Goal: Navigation & Orientation: Find specific page/section

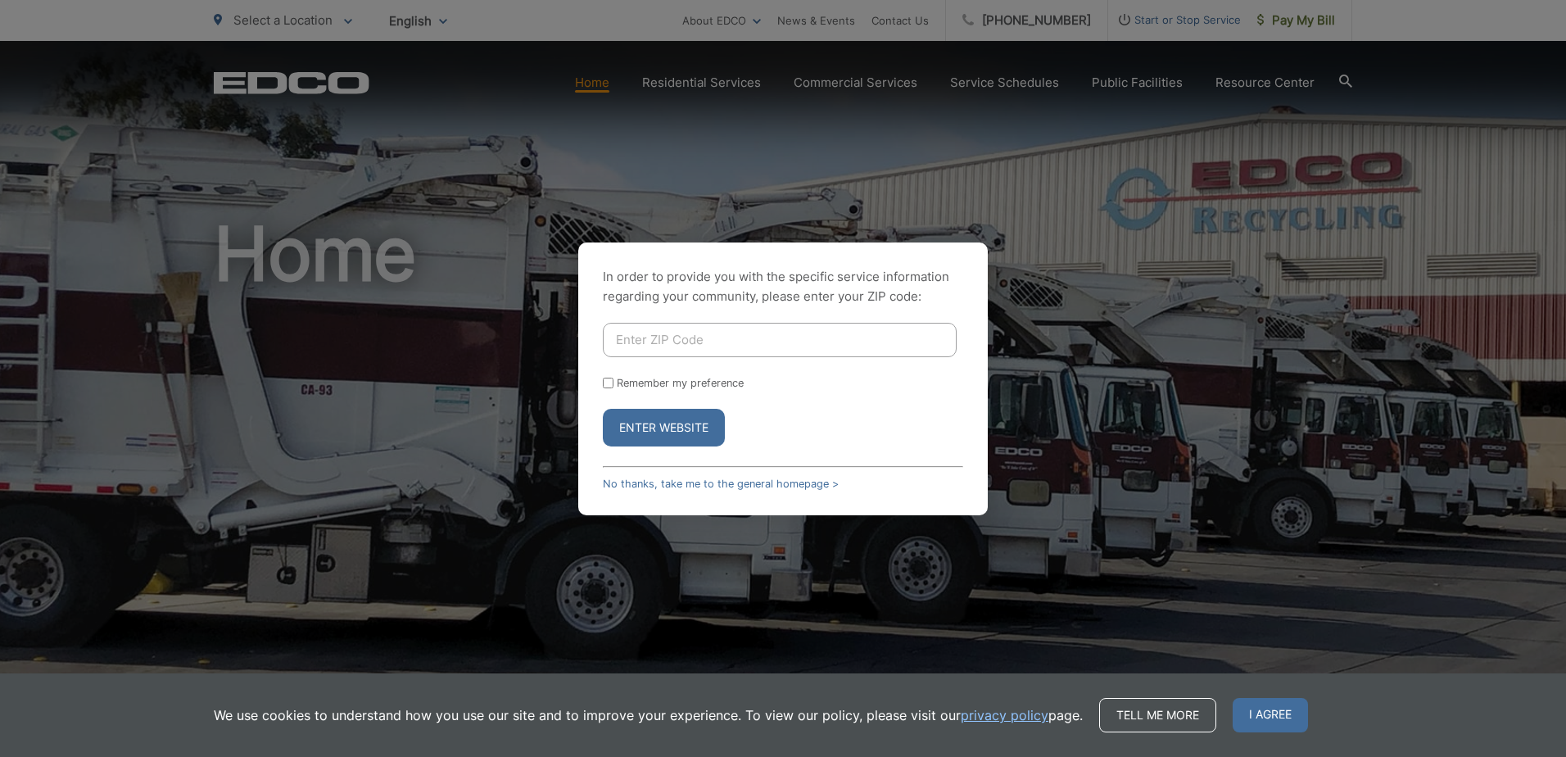
click at [1019, 417] on div "In order to provide you with the specific service information regarding your co…" at bounding box center [783, 378] width 1566 height 757
click at [1144, 81] on div "In order to provide you with the specific service information regarding your co…" at bounding box center [783, 378] width 1566 height 757
click at [679, 338] on input "Enter ZIP Code" at bounding box center [780, 340] width 354 height 34
type input "52041"
click at [603, 409] on button "Enter Website" at bounding box center [664, 428] width 122 height 38
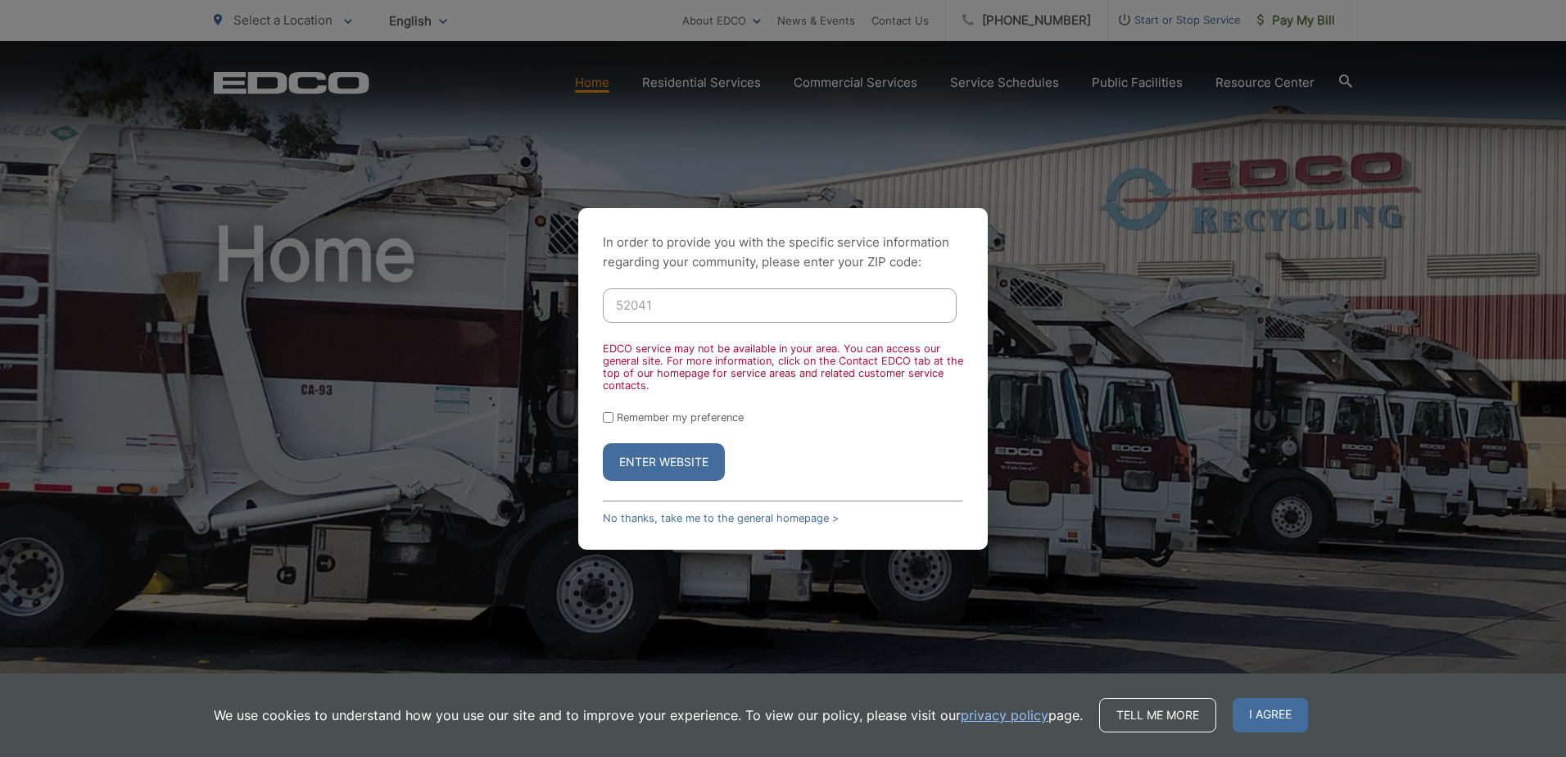
click at [664, 472] on button "Enter Website" at bounding box center [664, 462] width 122 height 38
click at [956, 201] on div "In order to provide you with the specific service information regarding your co…" at bounding box center [783, 378] width 1566 height 757
click at [1033, 82] on div "In order to provide you with the specific service information regarding your co…" at bounding box center [783, 378] width 1566 height 757
click at [719, 513] on link "No thanks, take me to the general homepage >" at bounding box center [721, 518] width 236 height 12
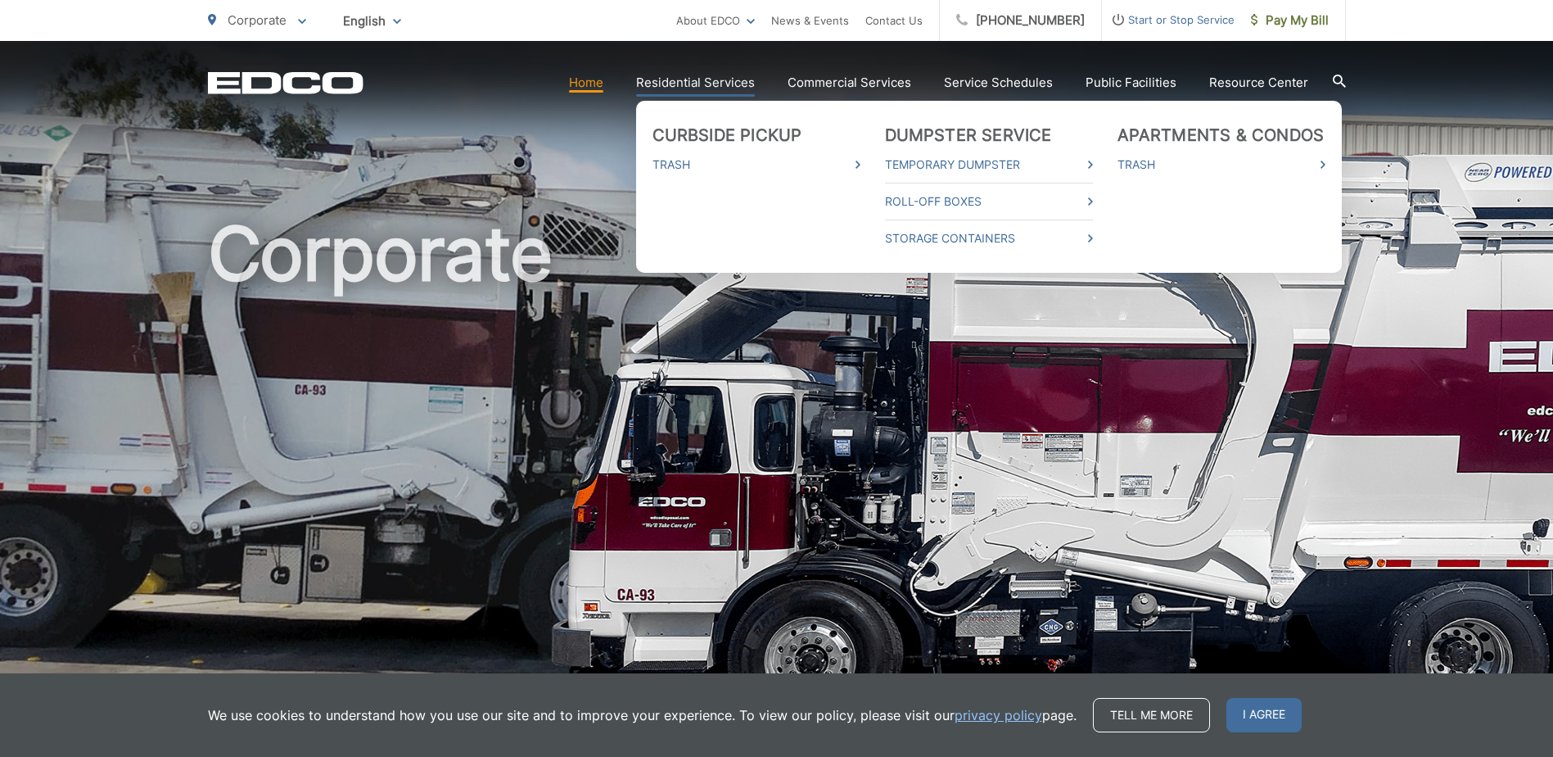
click at [732, 88] on link "Residential Services" at bounding box center [695, 83] width 119 height 20
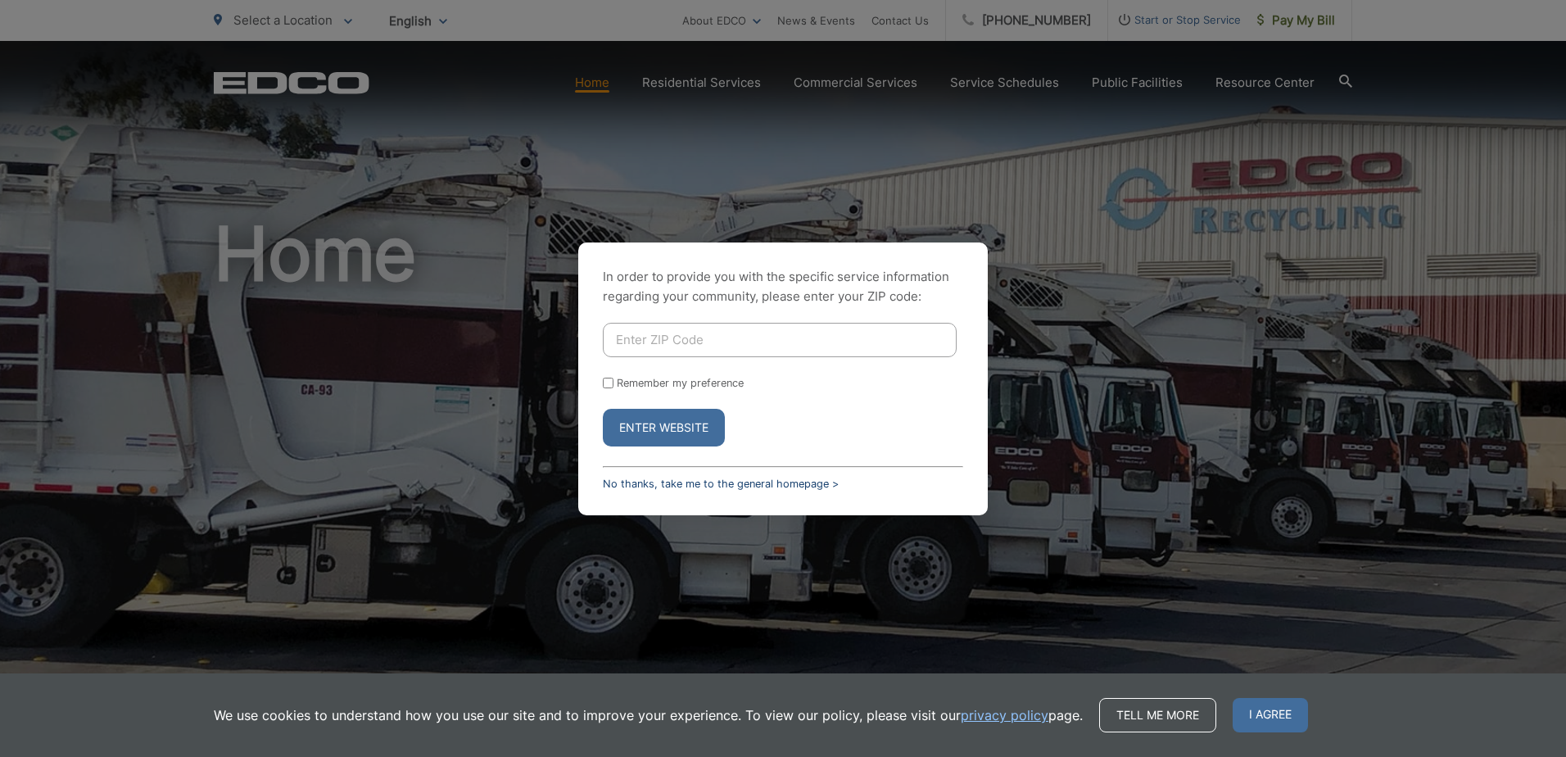
click at [762, 477] on link "No thanks, take me to the general homepage >" at bounding box center [721, 483] width 236 height 12
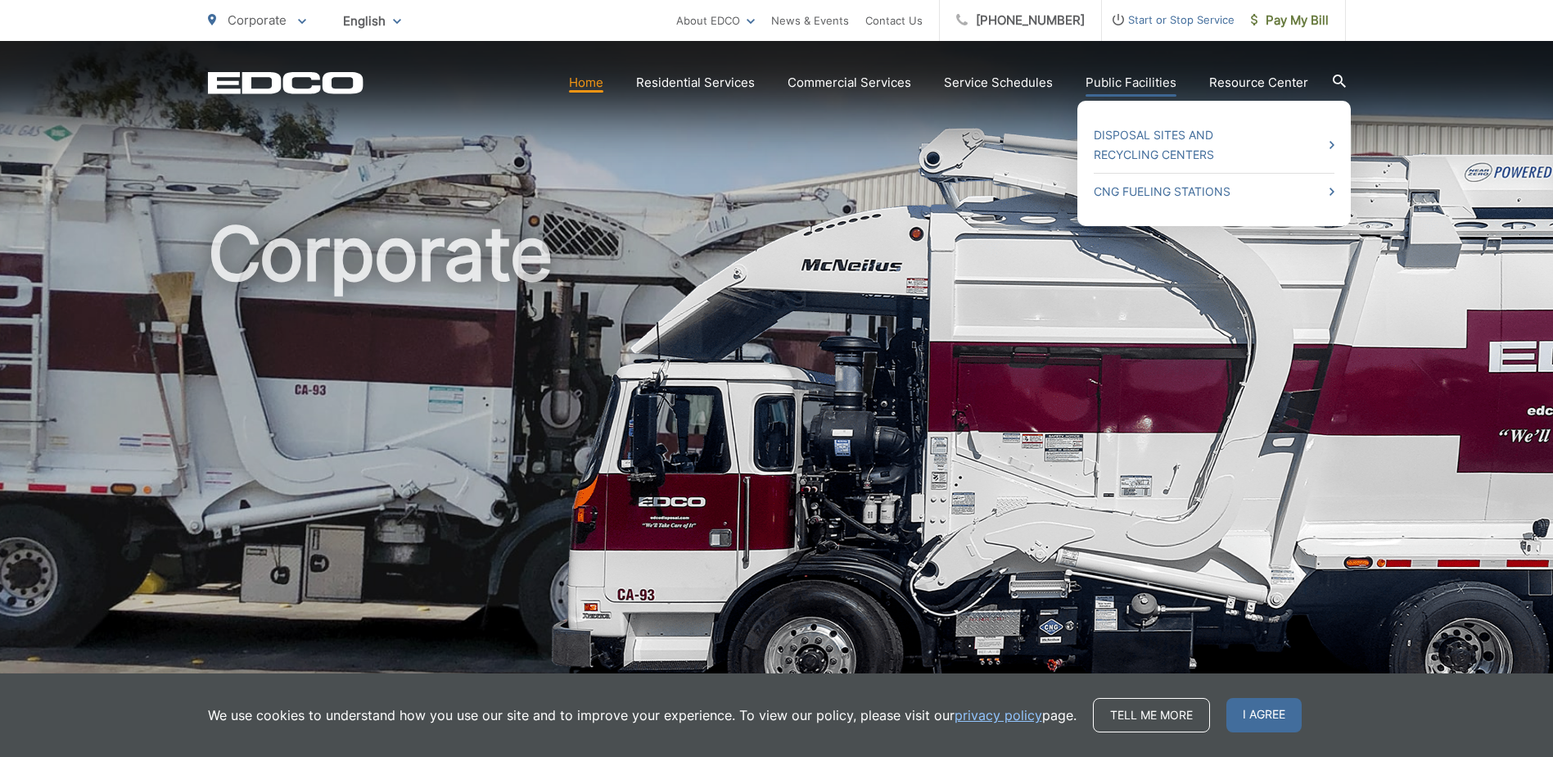
click at [1123, 84] on link "Public Facilities" at bounding box center [1131, 83] width 91 height 20
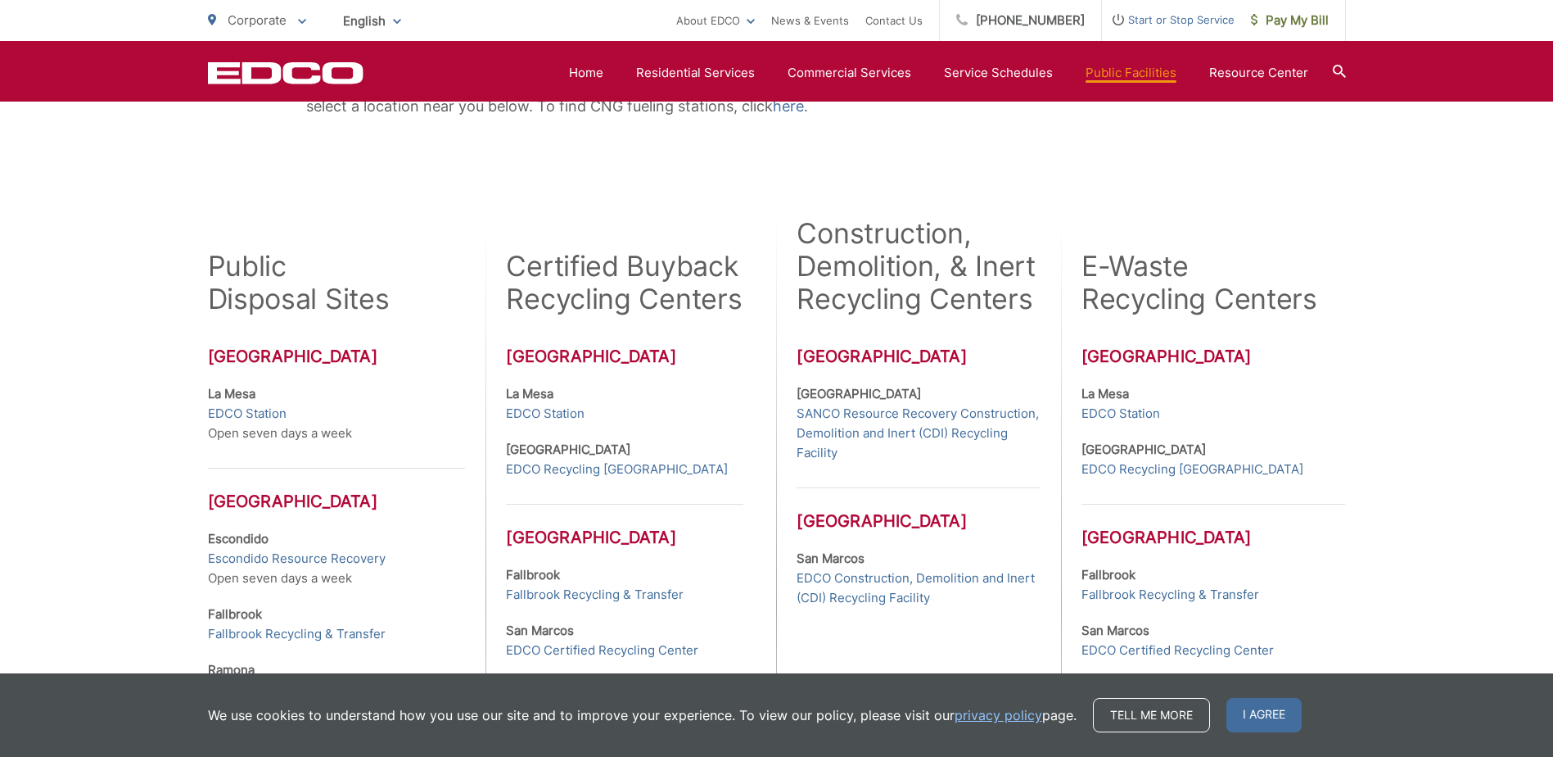
scroll to position [328, 0]
